Goal: Transaction & Acquisition: Purchase product/service

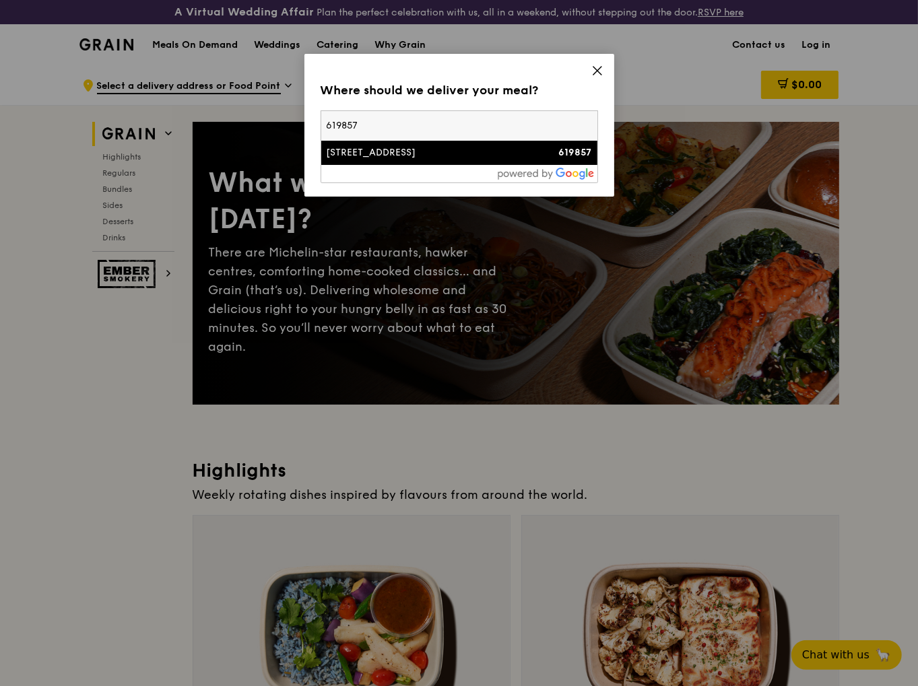
type input "619857"
click at [525, 156] on div "[STREET_ADDRESS]" at bounding box center [426, 152] width 199 height 13
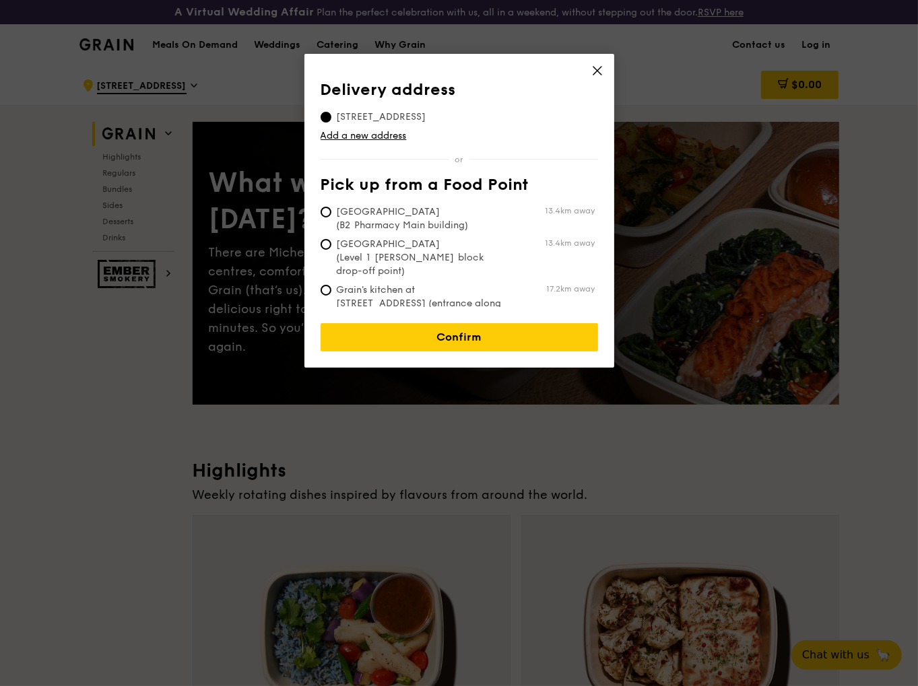
click at [496, 170] on div "Delivery address [STREET_ADDRESS] Add a new address Pick up from a Food Point […" at bounding box center [459, 194] width 277 height 226
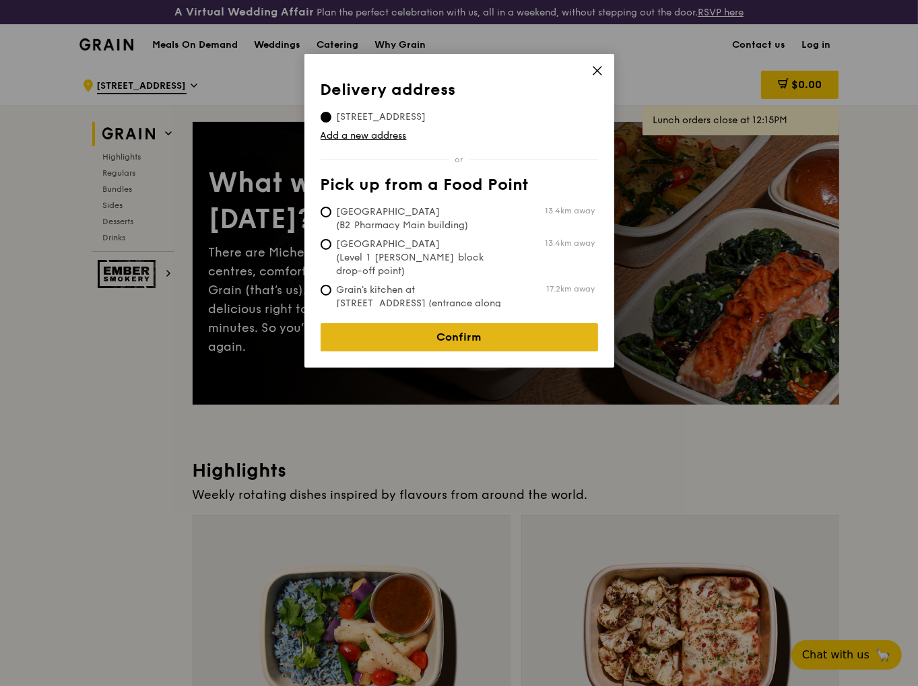
click at [467, 327] on link "Confirm" at bounding box center [459, 337] width 277 height 28
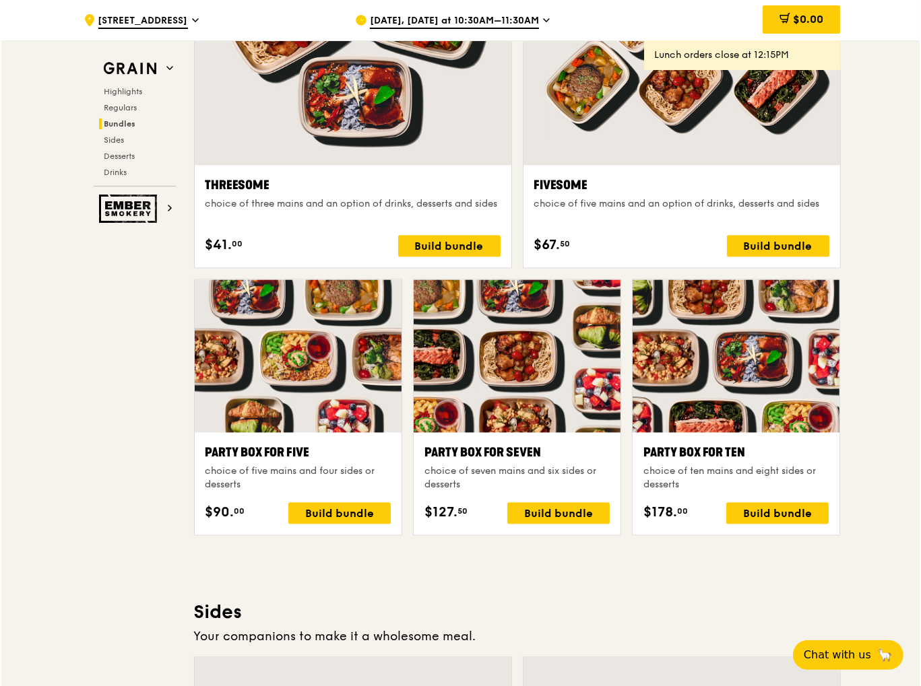
scroll to position [2492, 0]
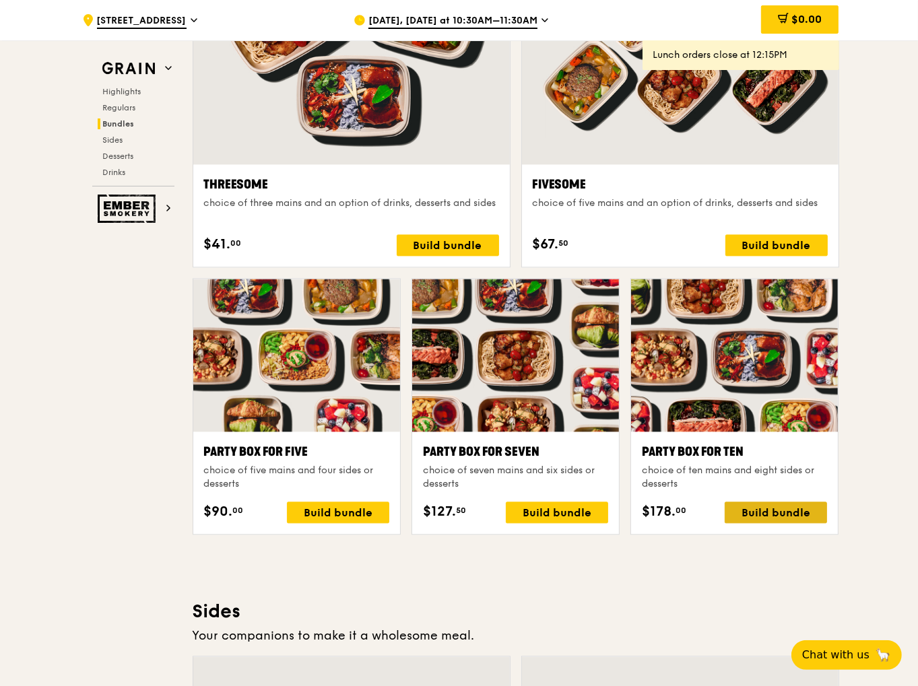
click at [763, 512] on div "Build bundle" at bounding box center [776, 513] width 102 height 22
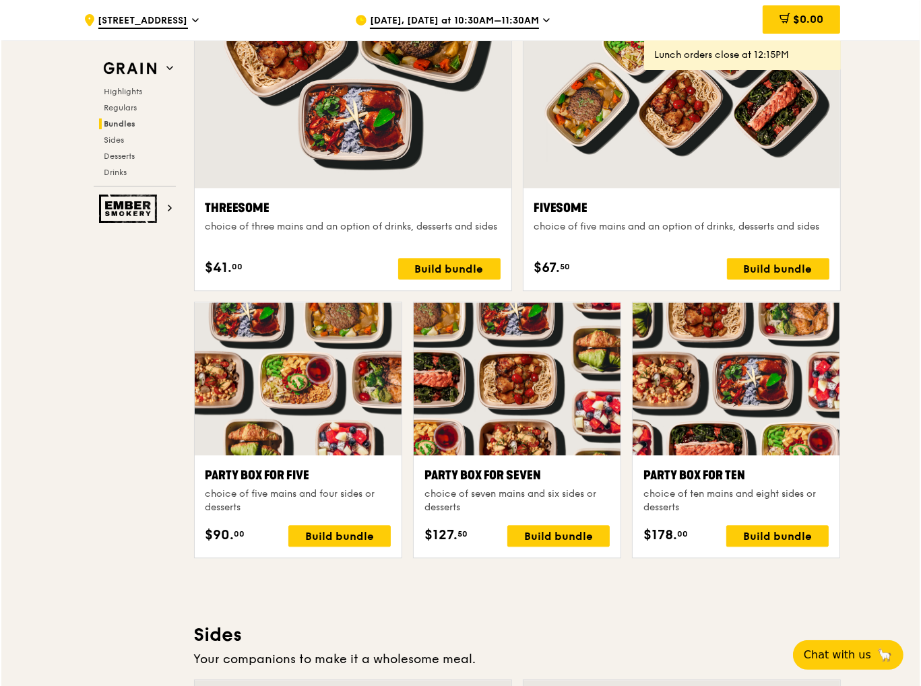
scroll to position [2492, 0]
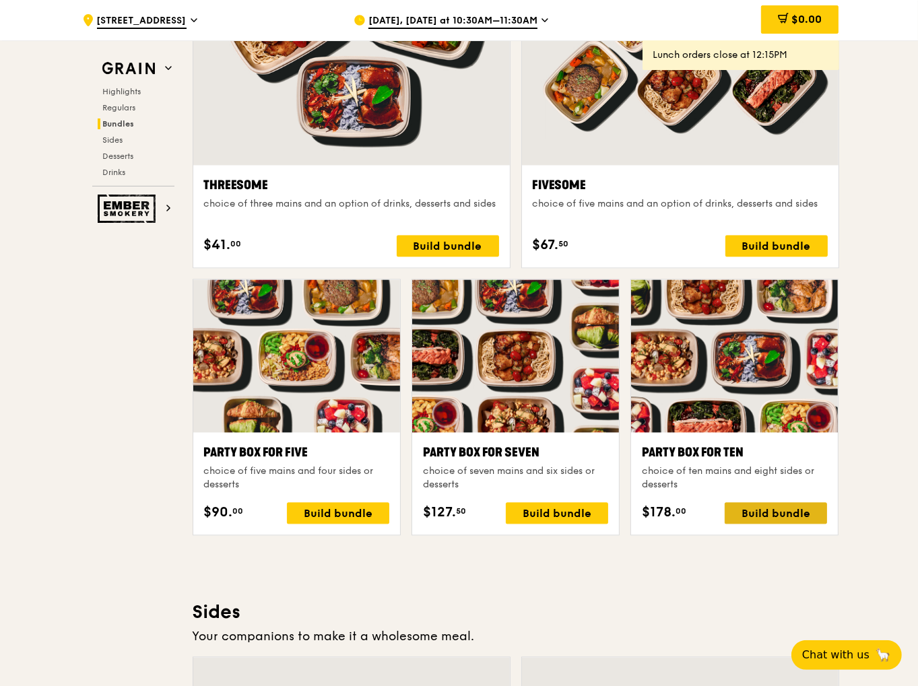
click at [792, 510] on div "Build bundle" at bounding box center [776, 513] width 102 height 22
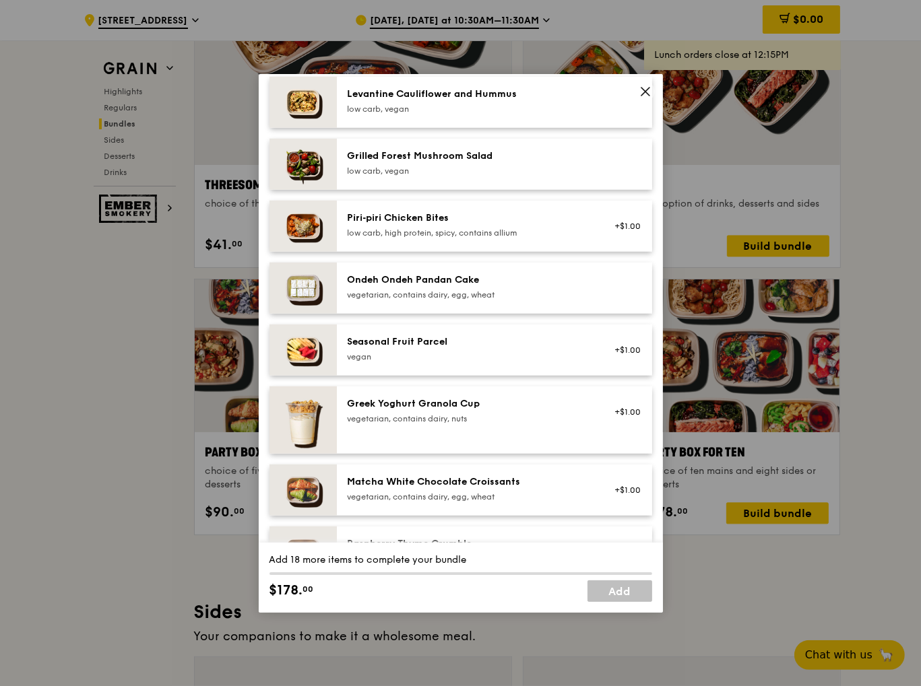
scroll to position [943, 0]
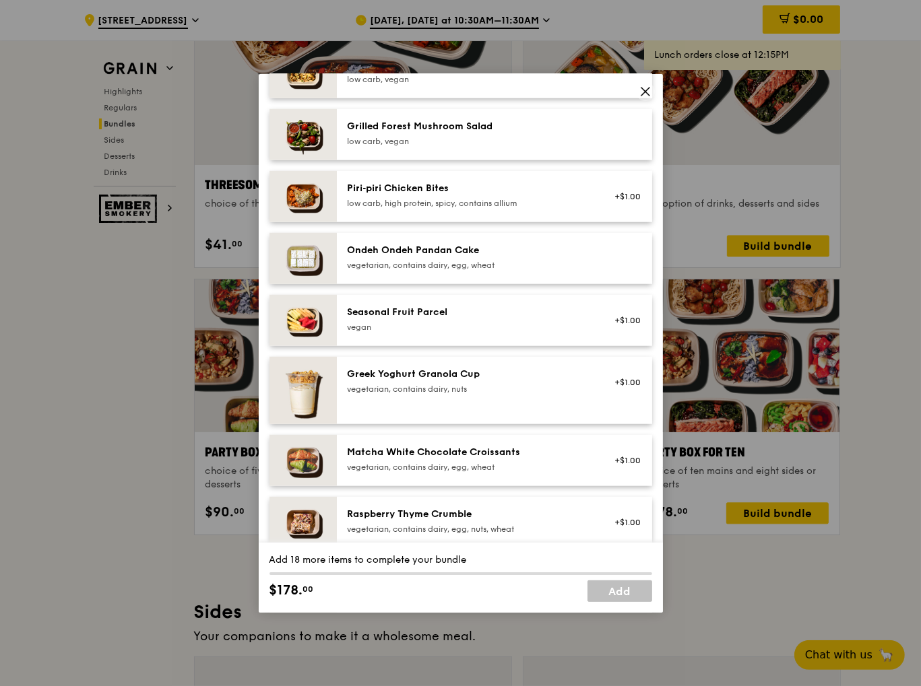
click at [506, 258] on div "Ondeh Ondeh Pandan Cake vegetarian, contains dairy, egg, wheat" at bounding box center [468, 257] width 242 height 27
click at [473, 322] on div "vegan" at bounding box center [468, 327] width 242 height 11
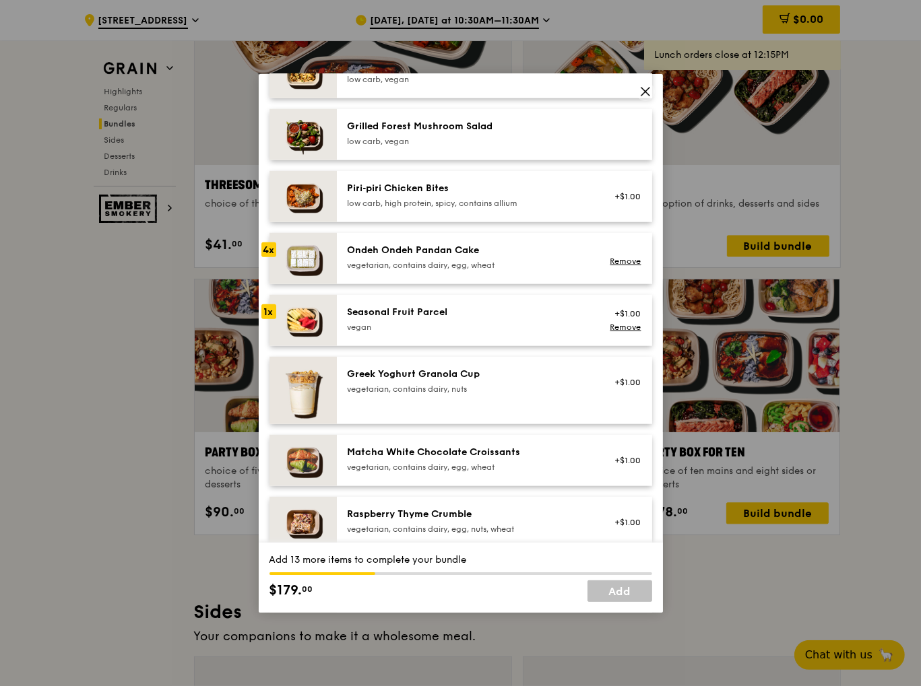
click at [473, 322] on div "vegan" at bounding box center [468, 327] width 242 height 11
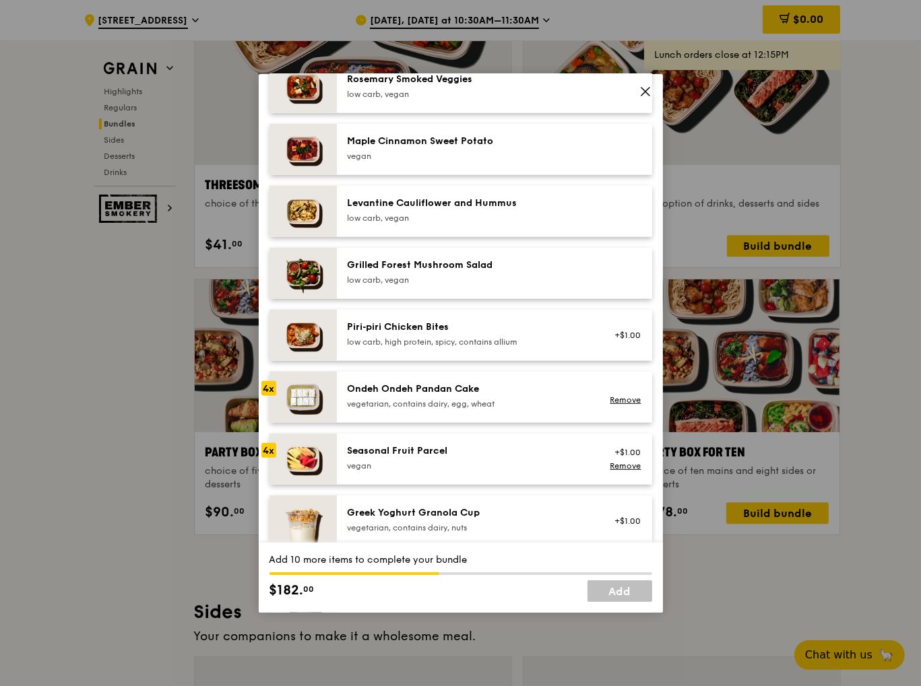
scroll to position [875, 0]
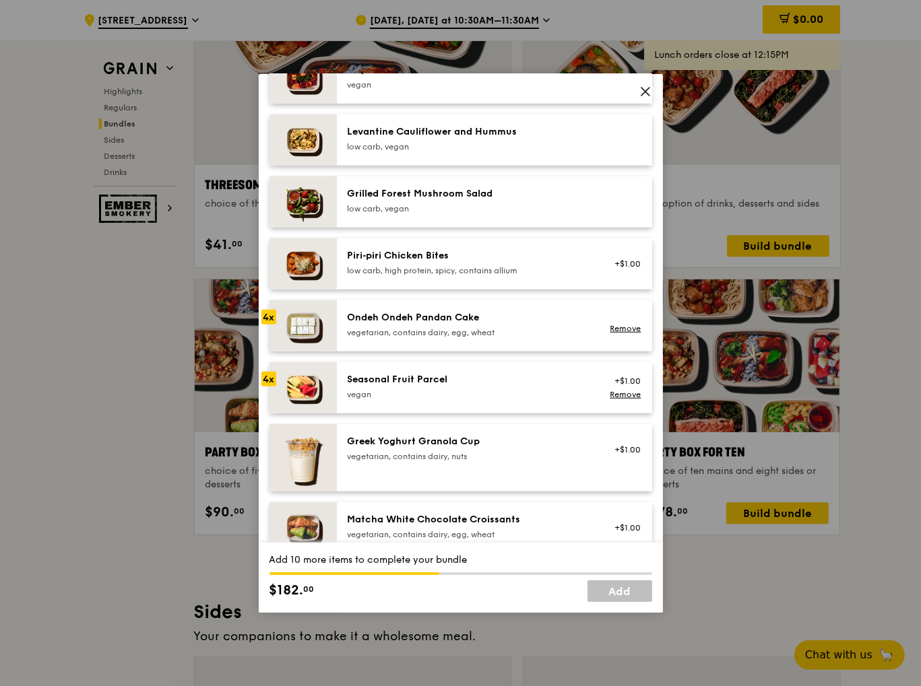
click at [638, 92] on span at bounding box center [645, 91] width 19 height 19
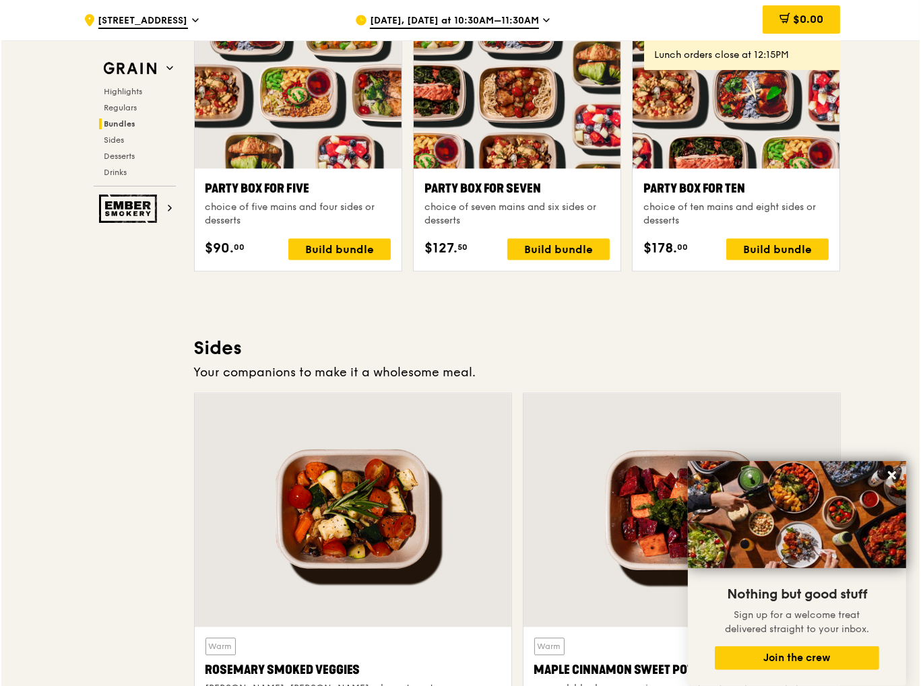
scroll to position [2761, 0]
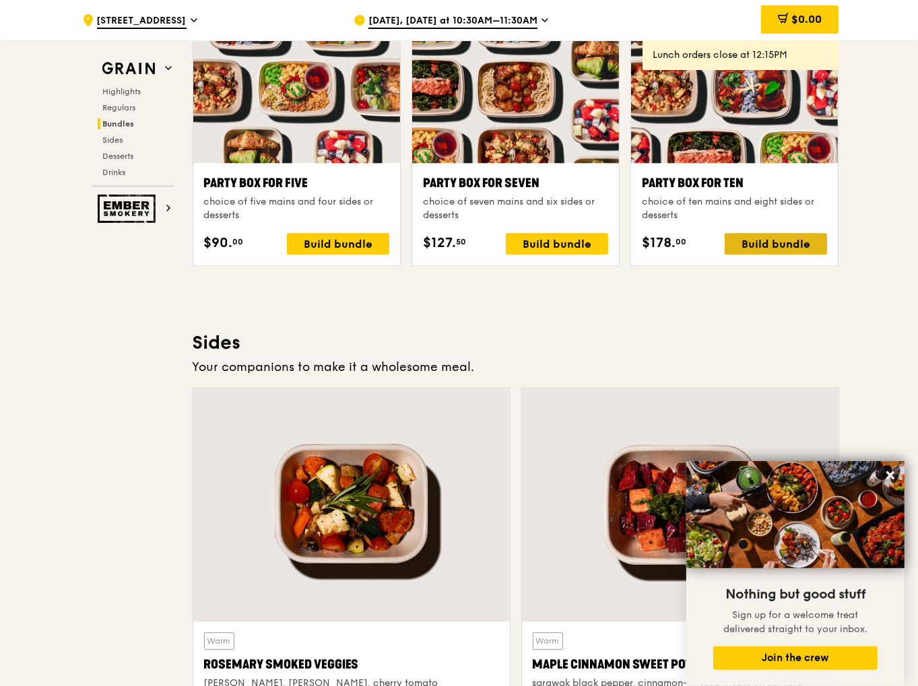
click at [778, 244] on div "Build bundle" at bounding box center [776, 244] width 102 height 22
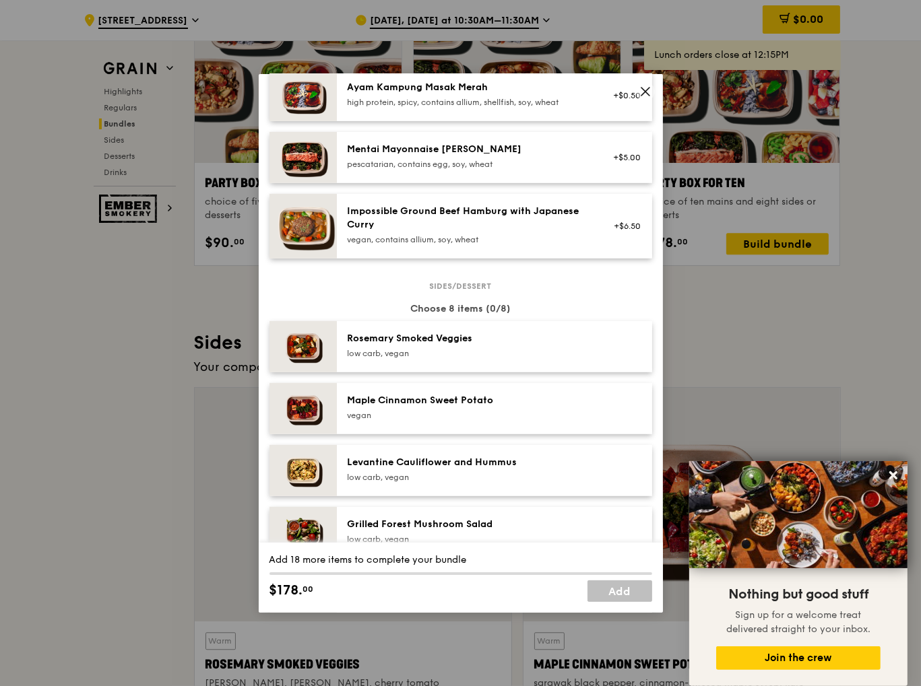
scroll to position [477, 0]
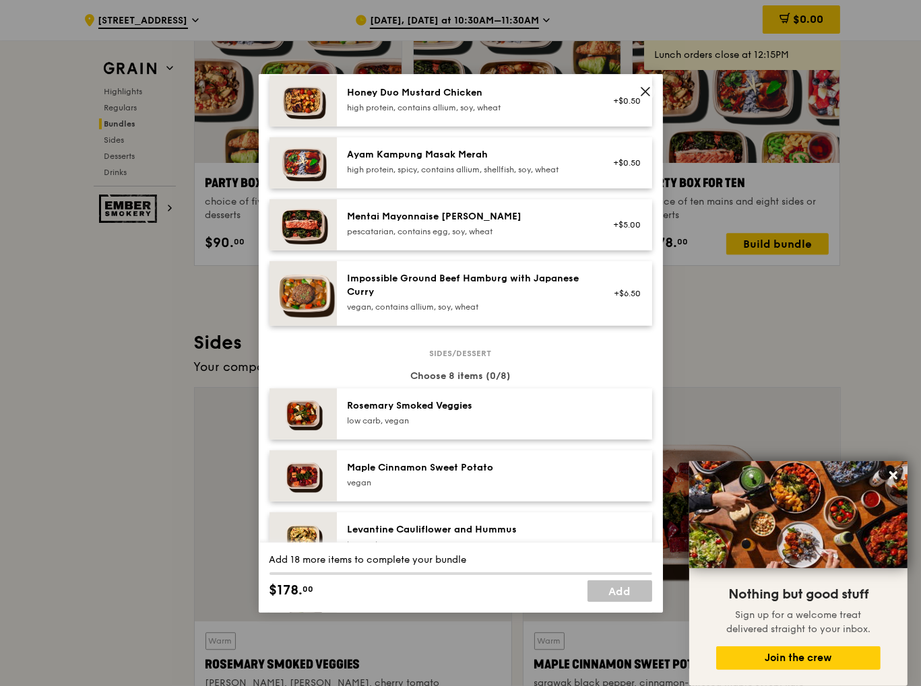
click at [387, 220] on div "Mentai Mayonnaise [PERSON_NAME]" at bounding box center [468, 216] width 242 height 13
click at [267, 213] on div "1x" at bounding box center [268, 216] width 15 height 15
click at [639, 94] on icon at bounding box center [645, 92] width 12 height 12
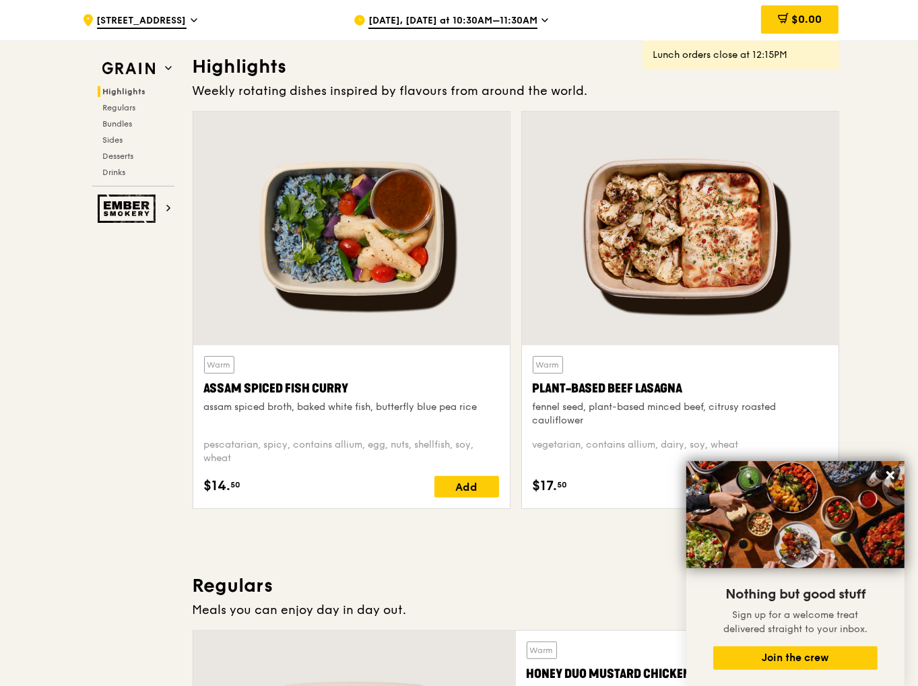
scroll to position [404, 0]
click at [894, 472] on icon at bounding box center [890, 475] width 12 height 12
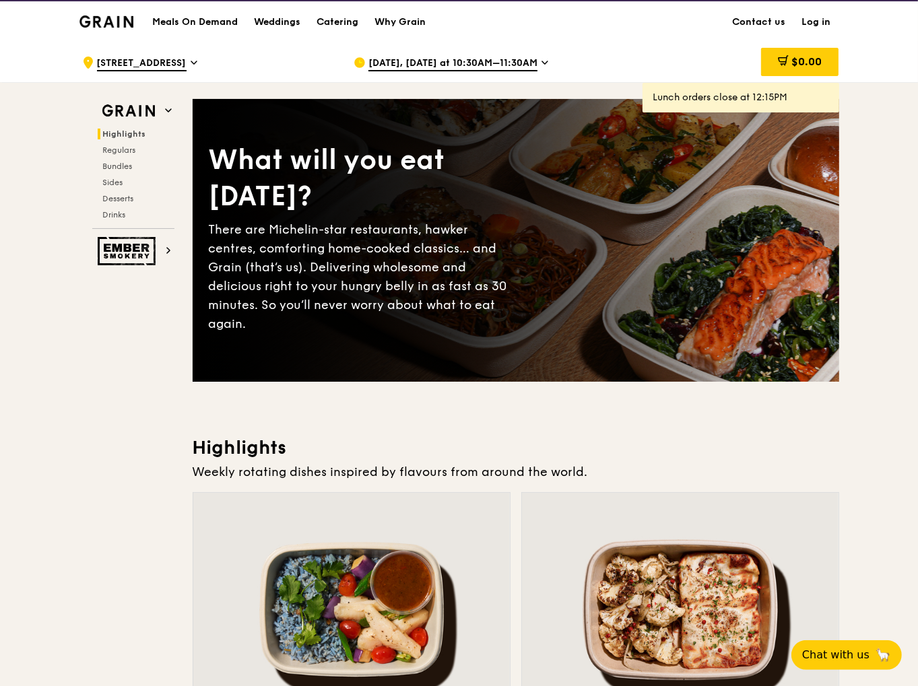
scroll to position [0, 0]
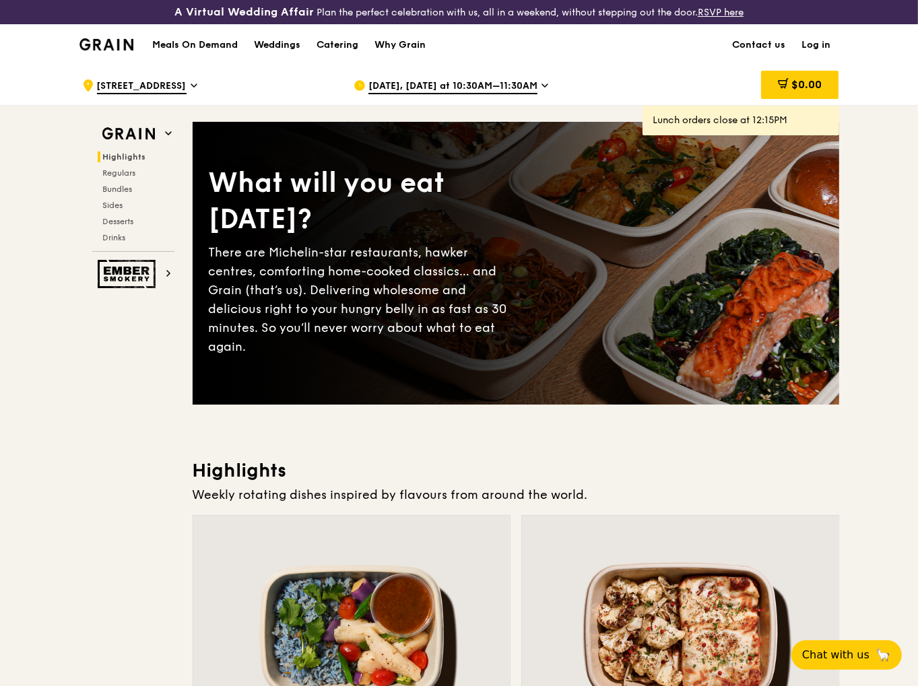
click at [100, 45] on img at bounding box center [106, 44] width 55 height 12
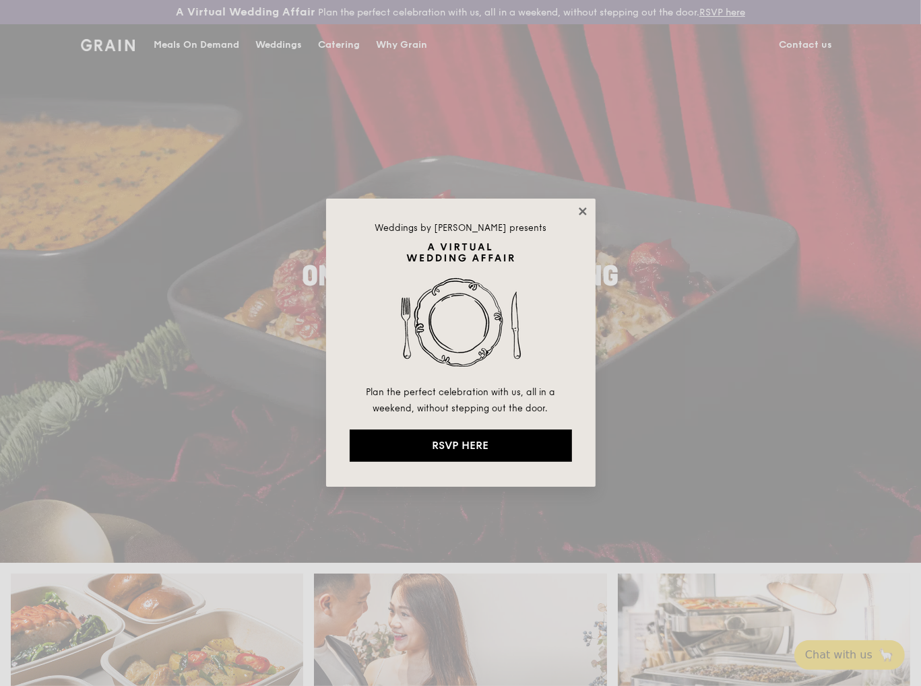
click at [587, 206] on icon at bounding box center [582, 211] width 12 height 12
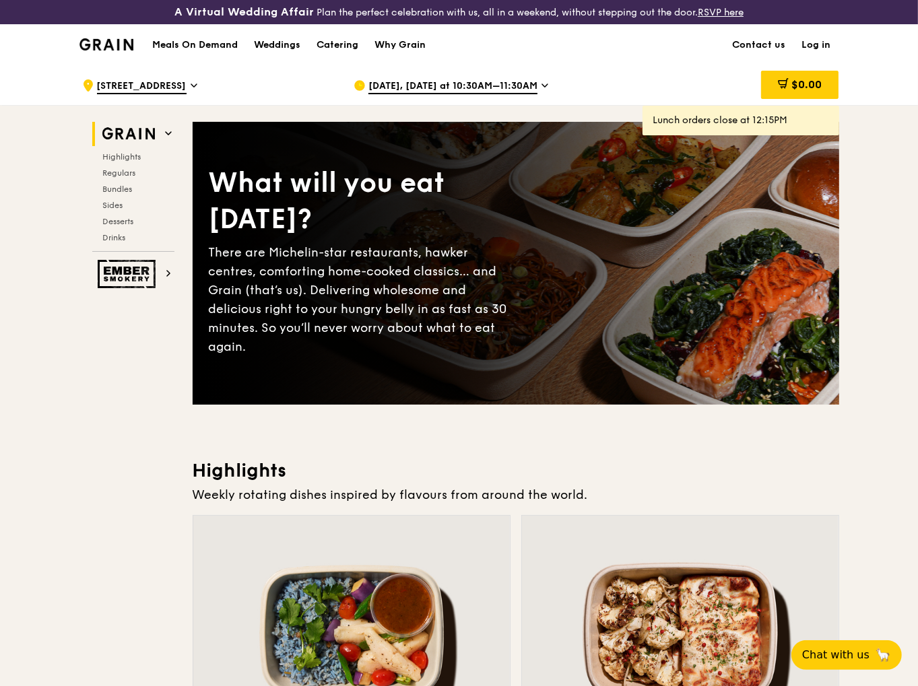
scroll to position [67, 0]
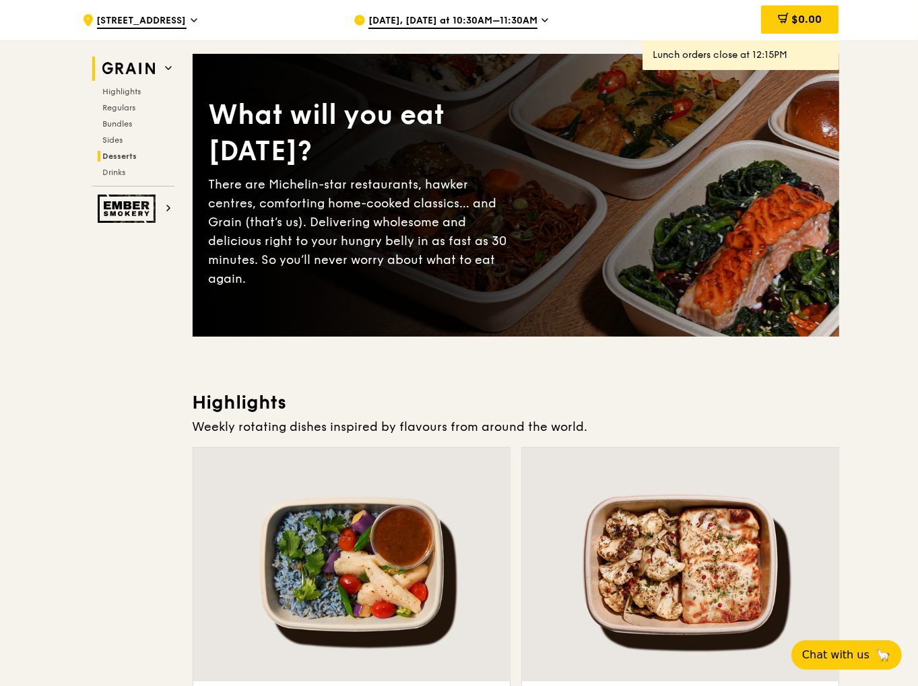
click at [119, 155] on span "Desserts" at bounding box center [120, 156] width 34 height 9
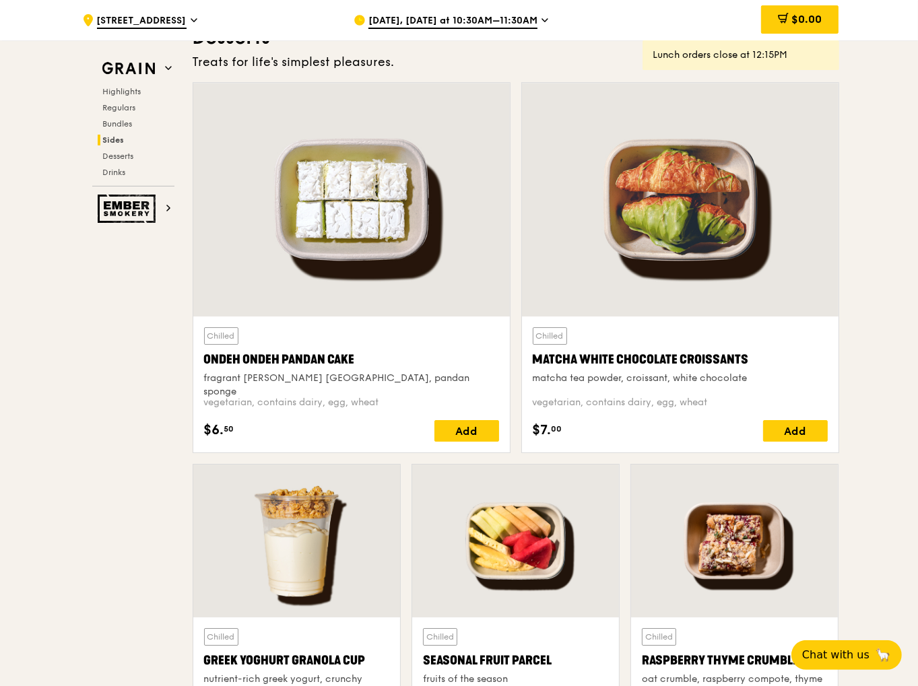
scroll to position [3873, 0]
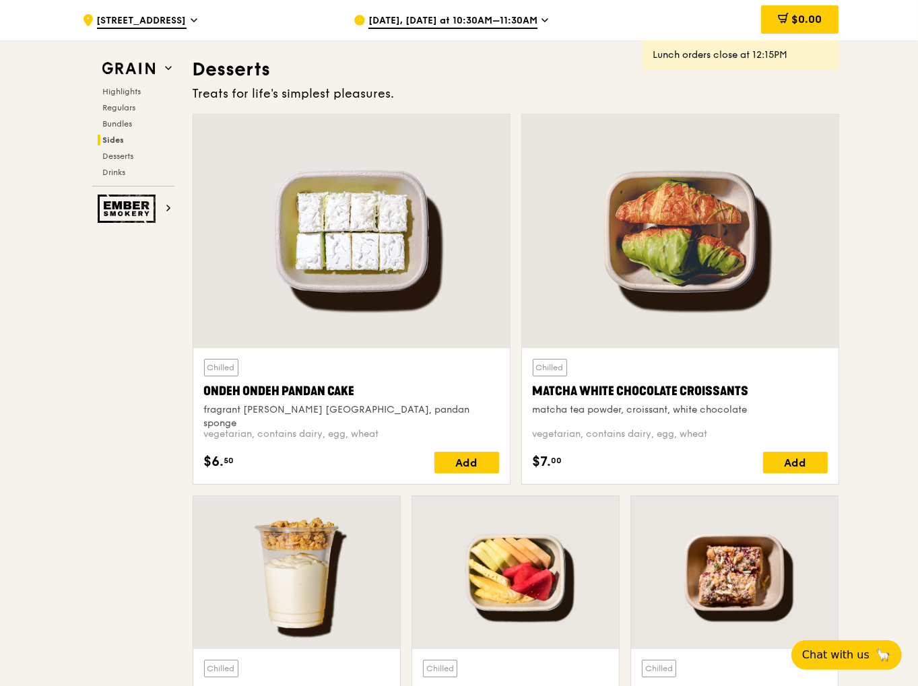
click at [364, 267] on div at bounding box center [351, 231] width 316 height 234
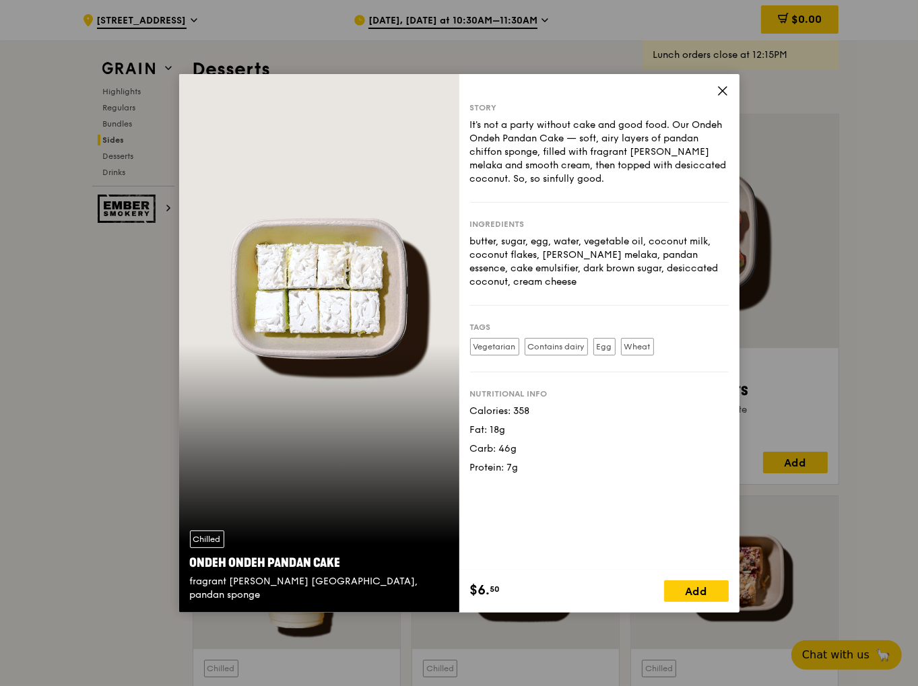
click at [724, 93] on icon at bounding box center [722, 91] width 8 height 8
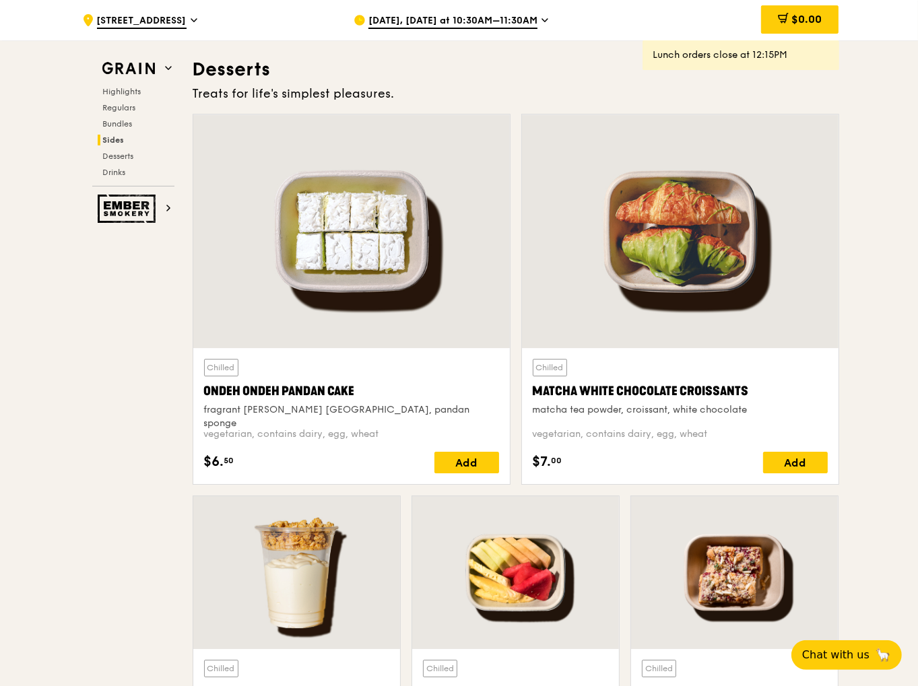
click at [733, 218] on div at bounding box center [680, 231] width 316 height 234
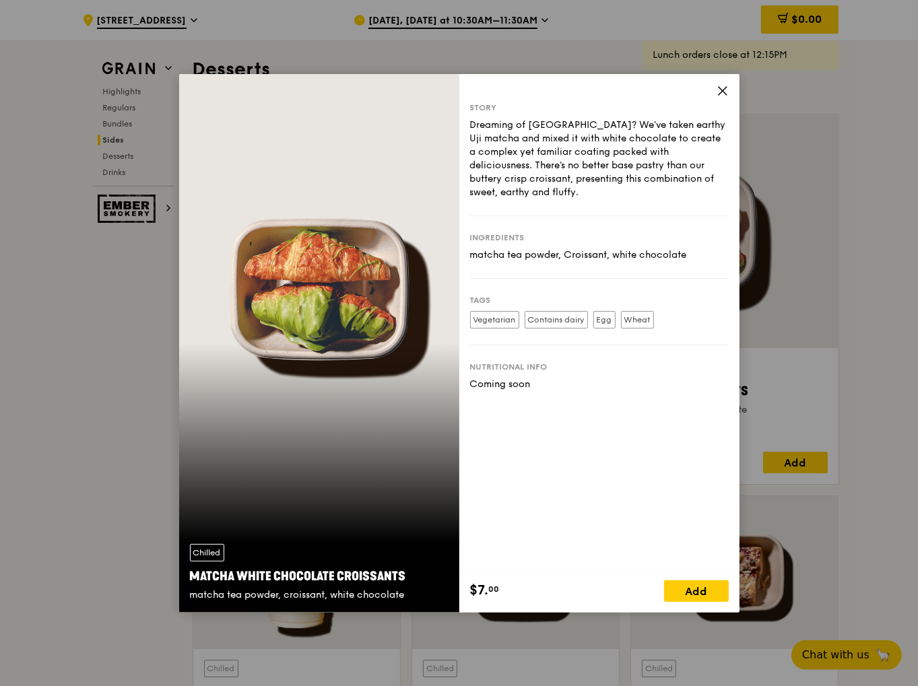
click at [718, 88] on icon at bounding box center [722, 91] width 12 height 12
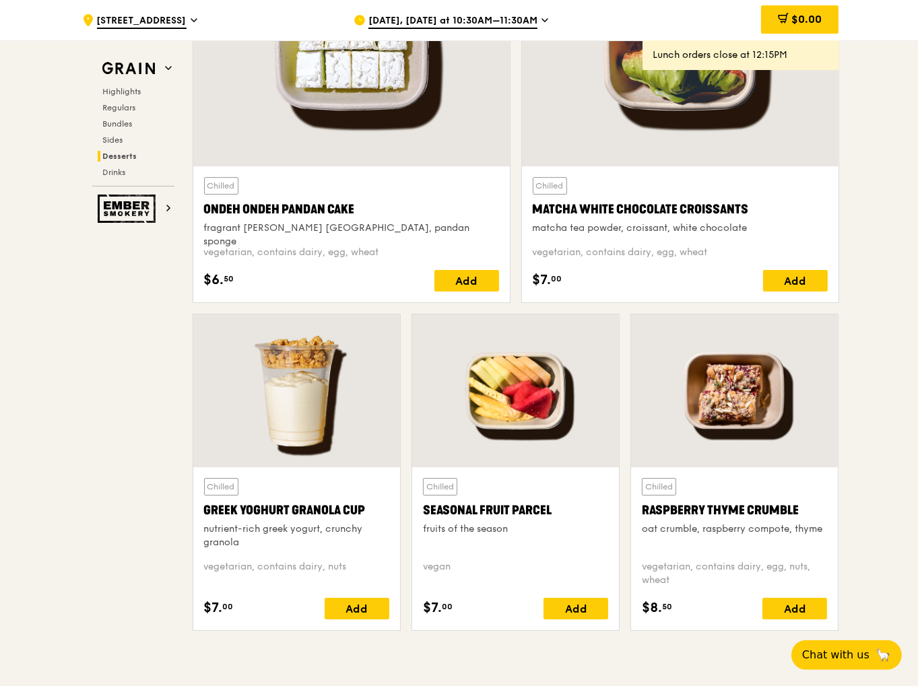
scroll to position [4075, 0]
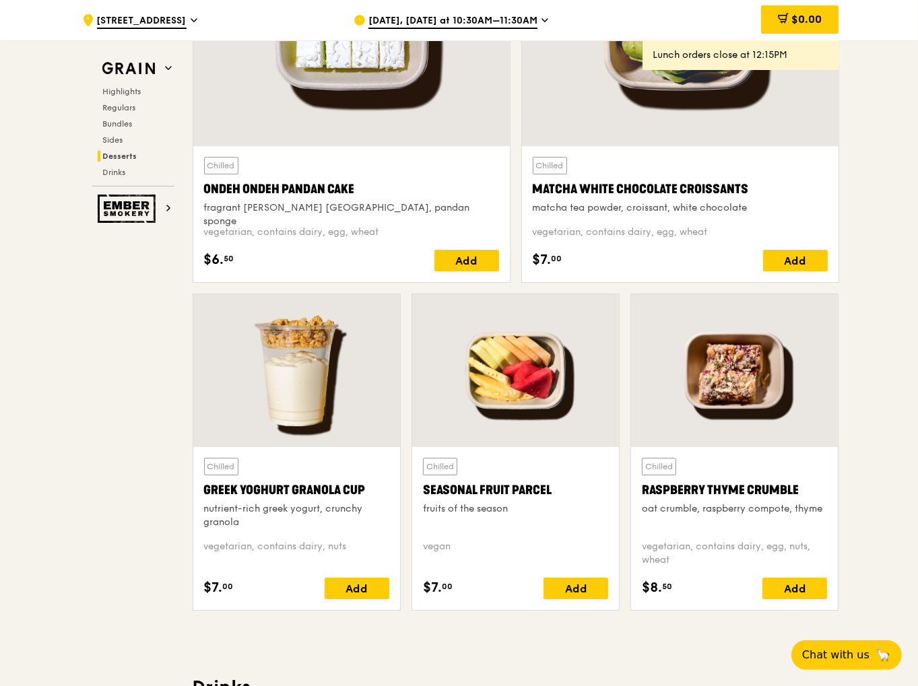
click at [711, 397] on div at bounding box center [734, 370] width 207 height 153
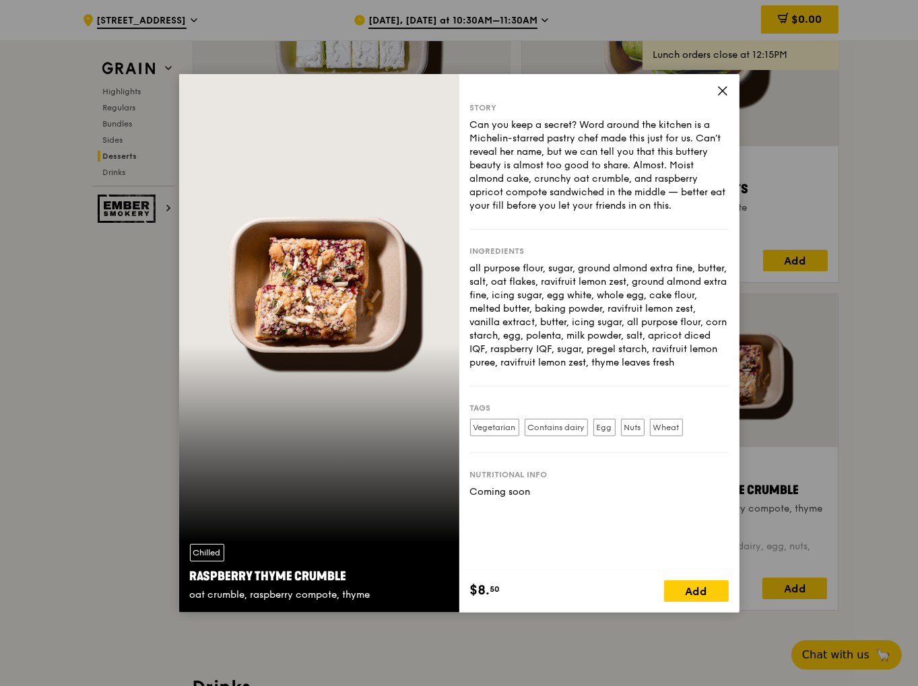
click at [723, 95] on icon at bounding box center [722, 91] width 12 height 12
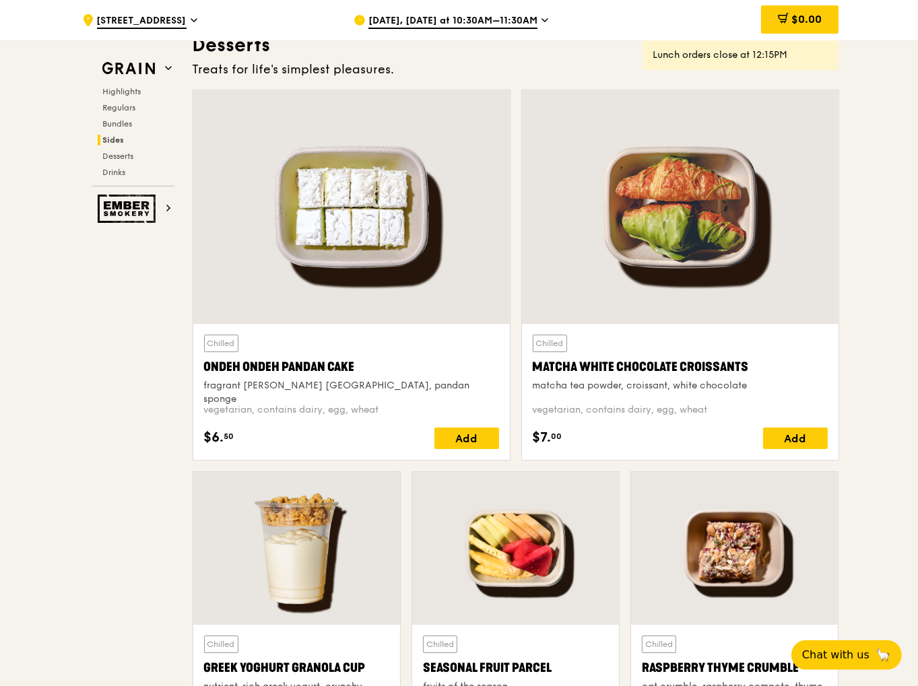
scroll to position [3873, 0]
